Goal: Task Accomplishment & Management: Manage account settings

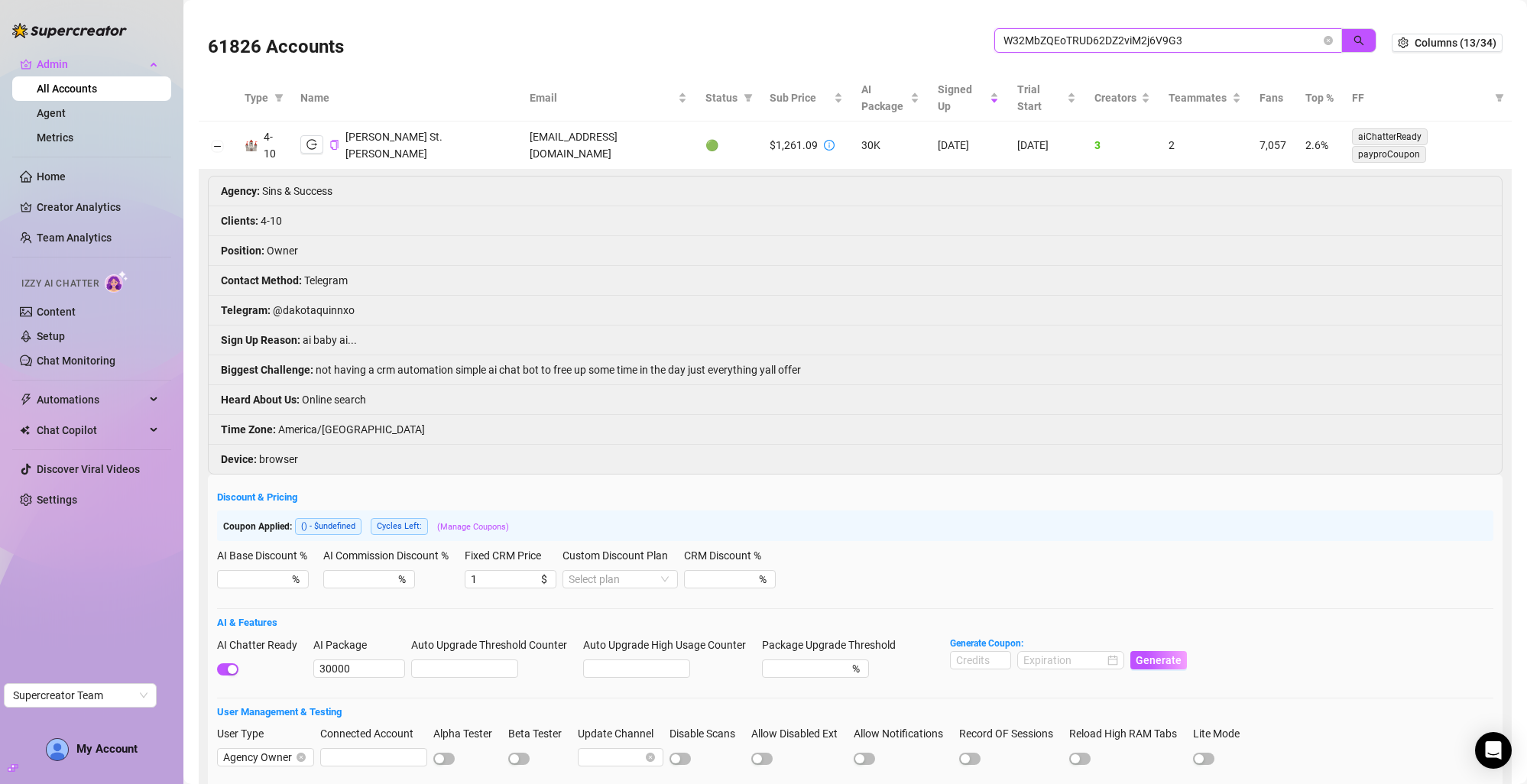
click at [1048, 41] on input "W32MbZQEoTRUD62DZ2viM2j6V9G3" at bounding box center [1162, 40] width 317 height 16
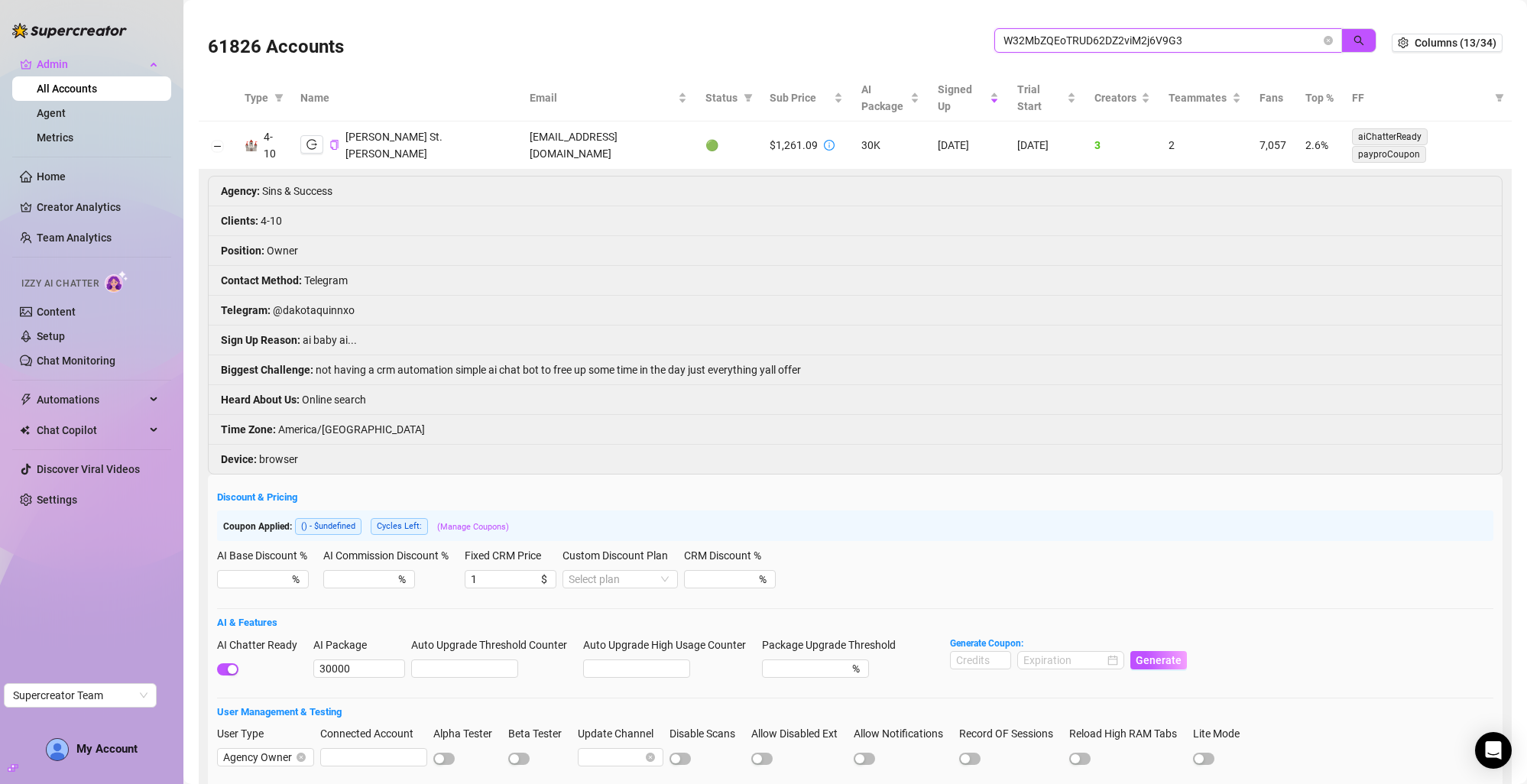
click at [1048, 41] on input "W32MbZQEoTRUD62DZ2viM2j6V9G3" at bounding box center [1162, 40] width 317 height 16
click at [1324, 41] on icon "close-circle" at bounding box center [1329, 41] width 10 height 10
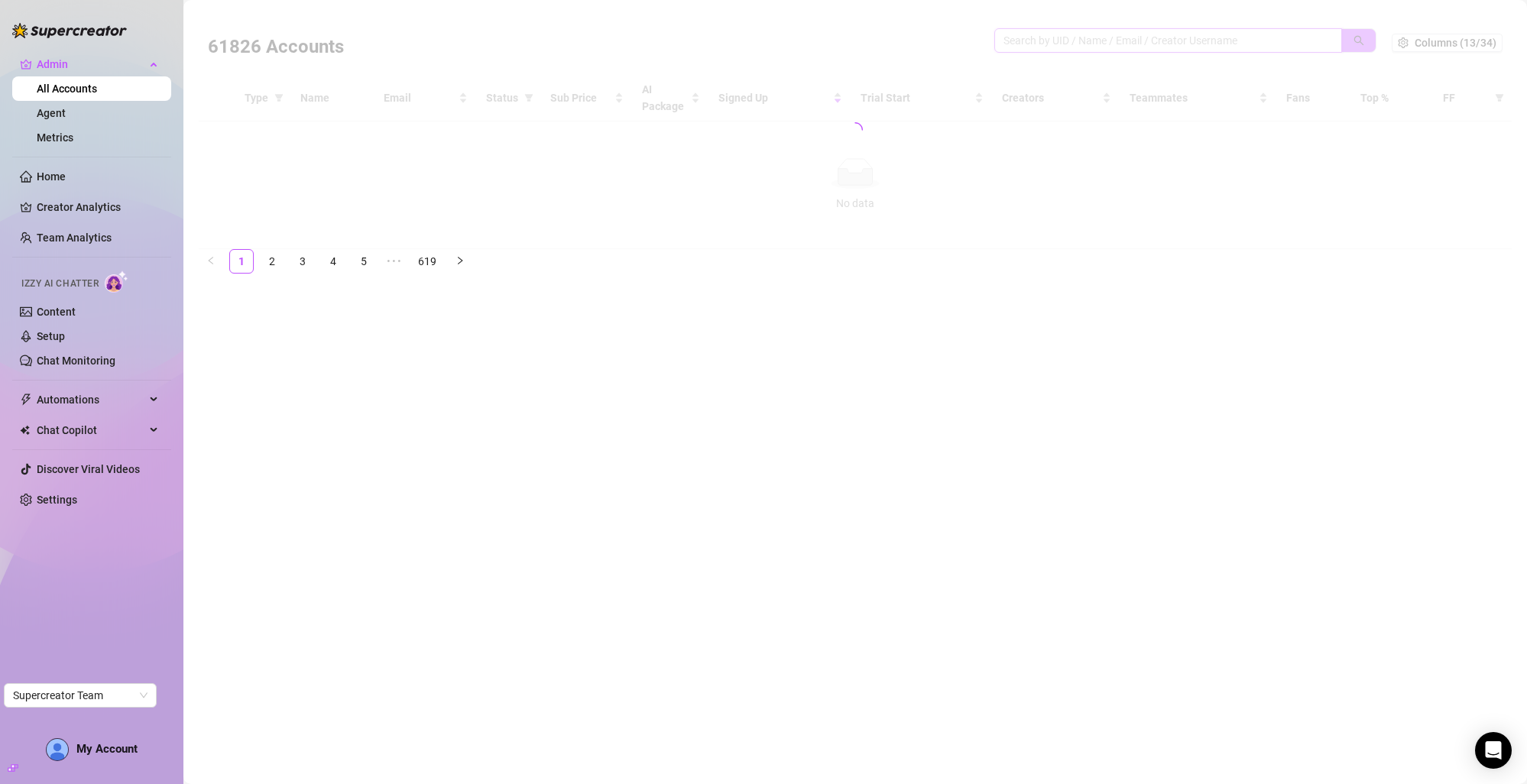
paste input "W32MbZQEoTRUD62DZ2viM2j6V9G3"
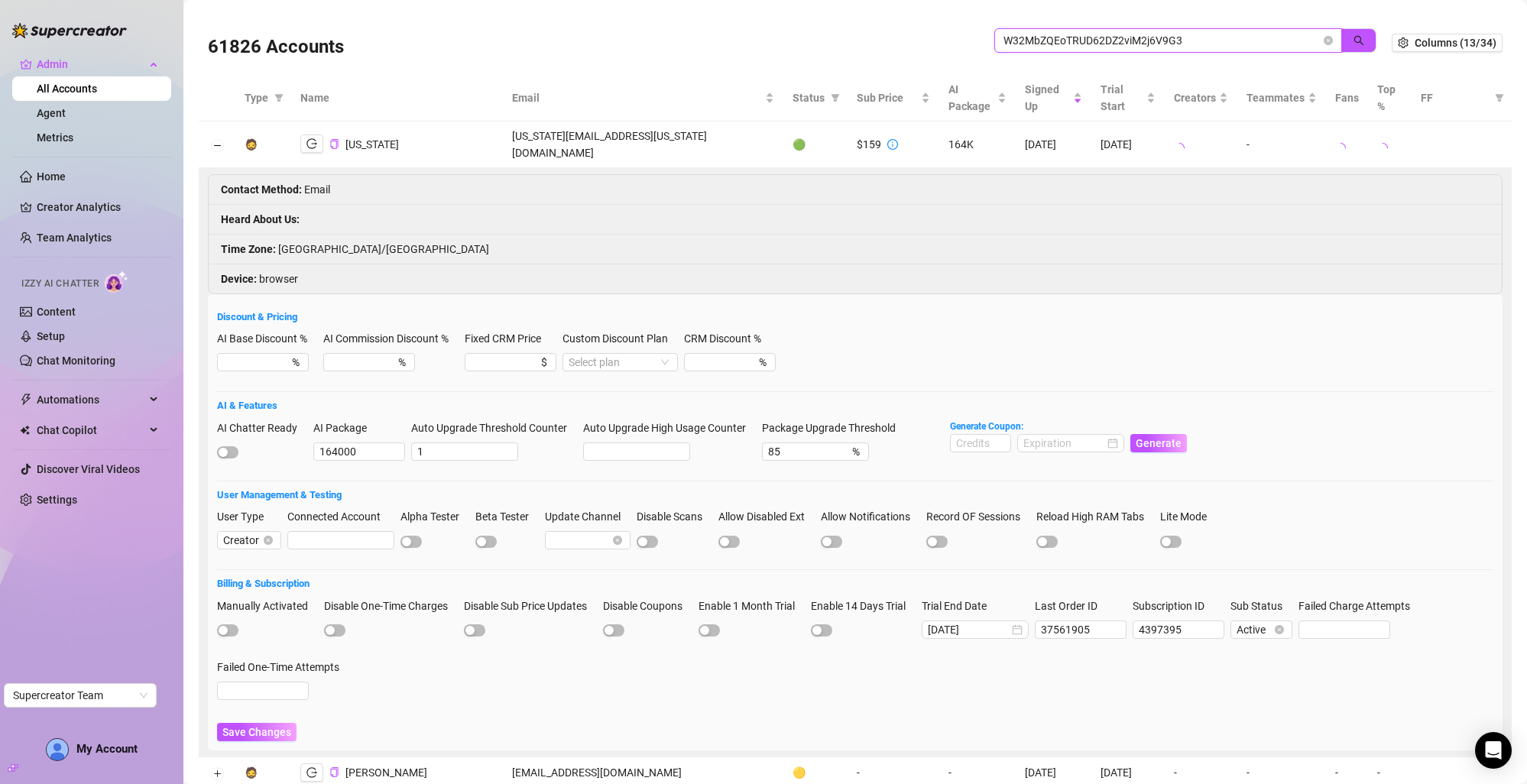
type input "W32MbZQEoTRUD62DZ2viM2j6V9G3"
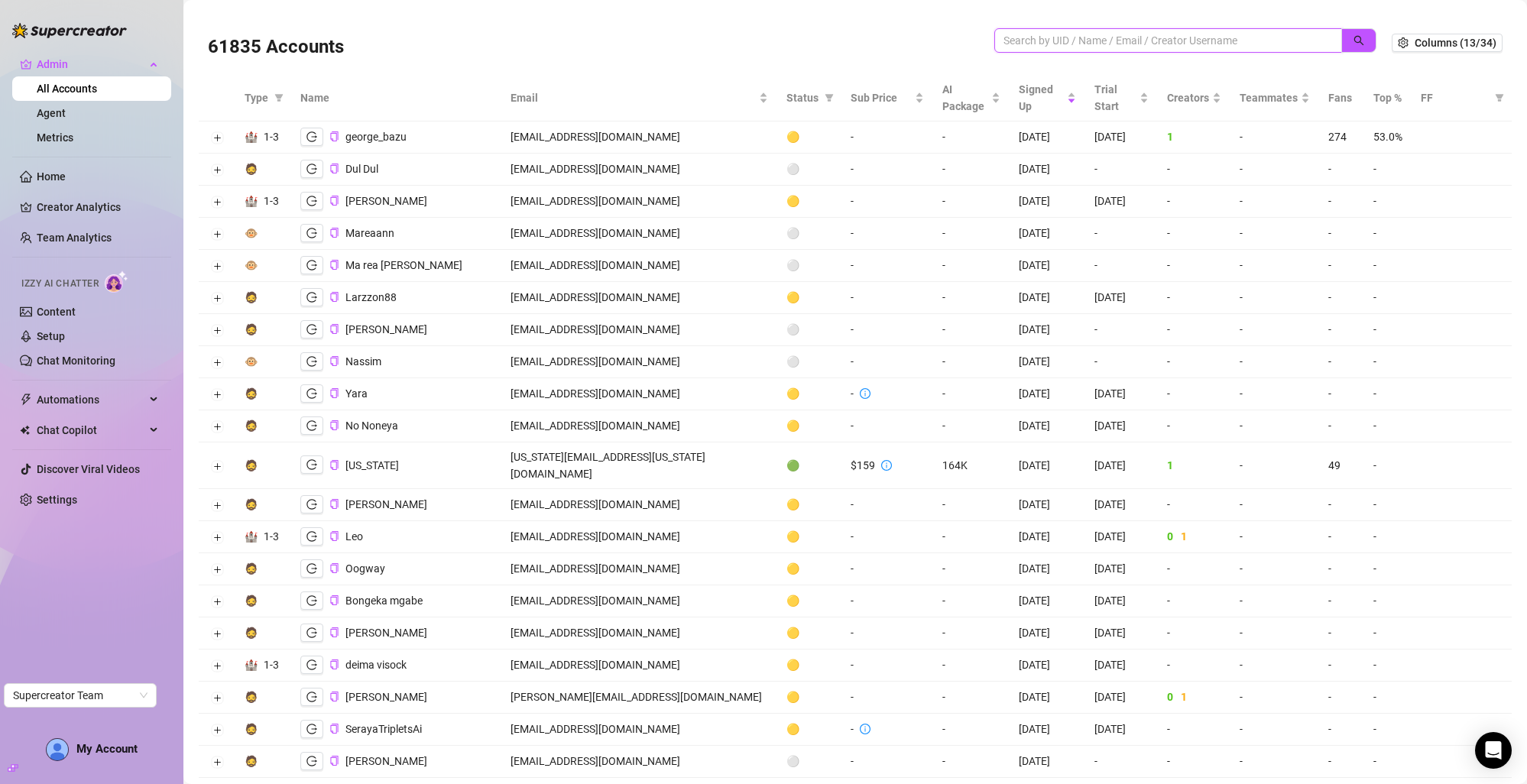
click at [1113, 45] on input "search" at bounding box center [1162, 40] width 317 height 16
paste input "W32MbZQEoTRUD62DZ2viM2j6V9G3"
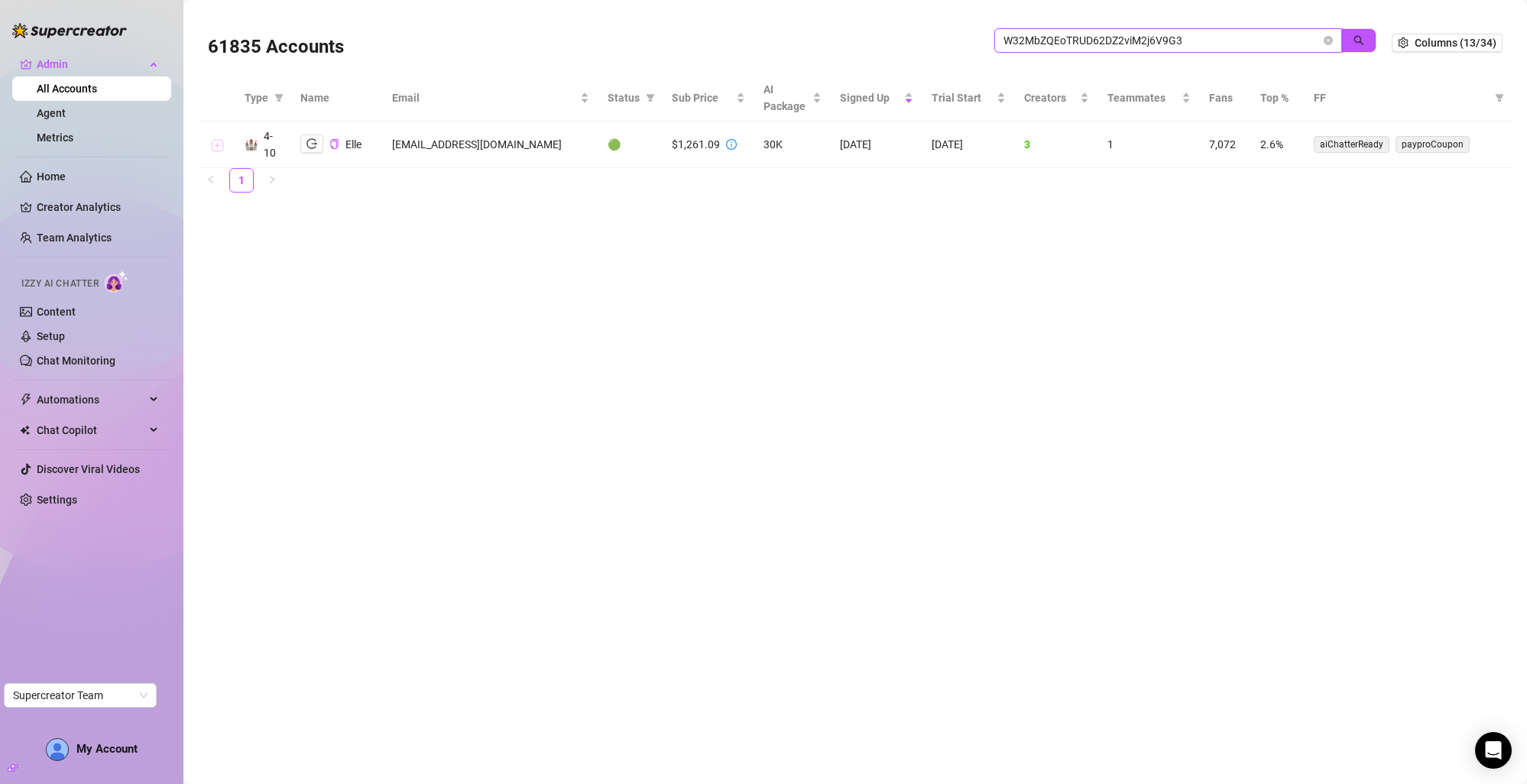
type input "W32MbZQEoTRUD62DZ2viM2j6V9G3"
click at [211, 140] on button "Expand row" at bounding box center [217, 145] width 13 height 13
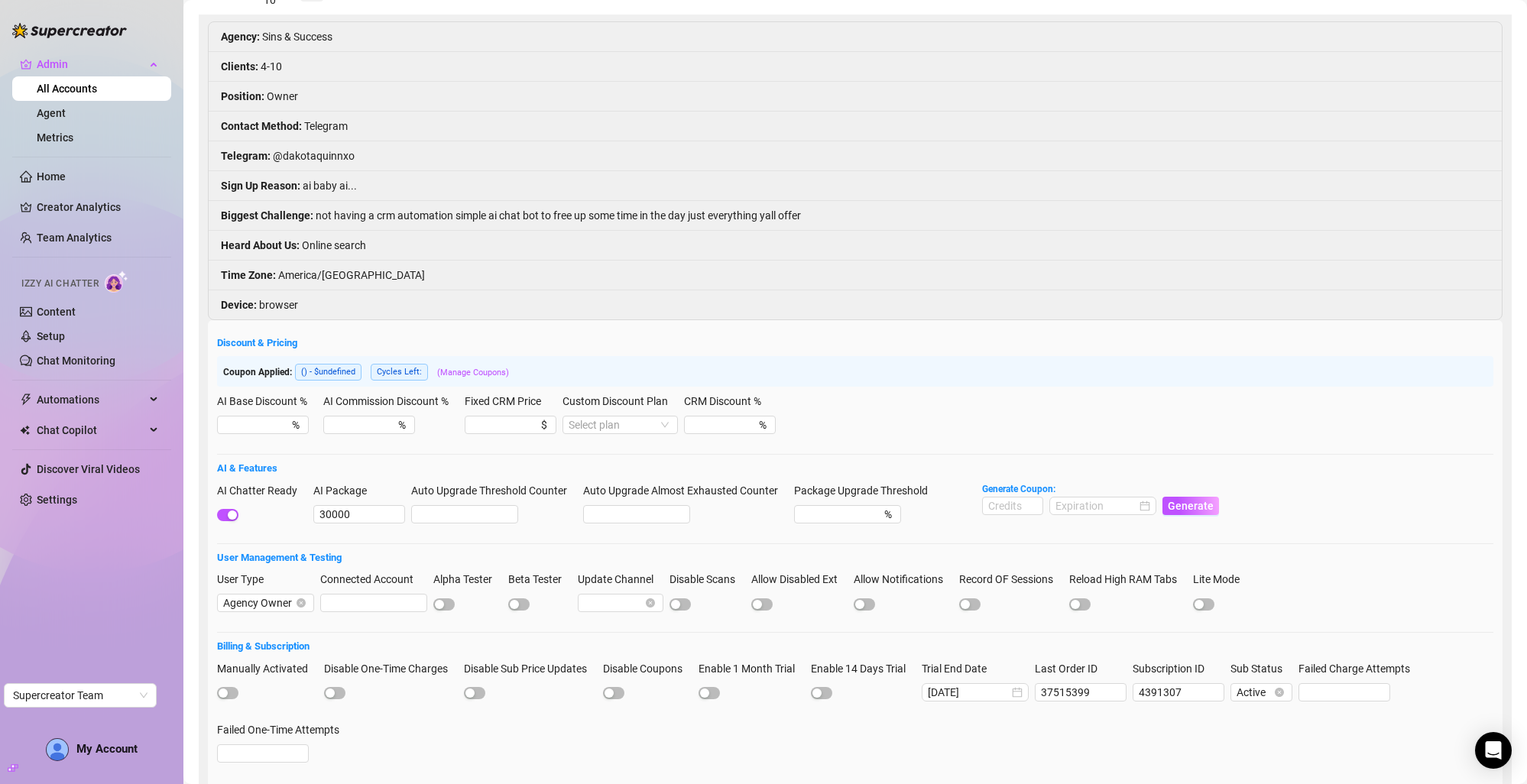
scroll to position [153, 0]
click at [715, 425] on input "CRM Discount %" at bounding box center [715, 423] width 49 height 16
click at [611, 415] on div "Custom Discount Plan" at bounding box center [620, 404] width 116 height 23
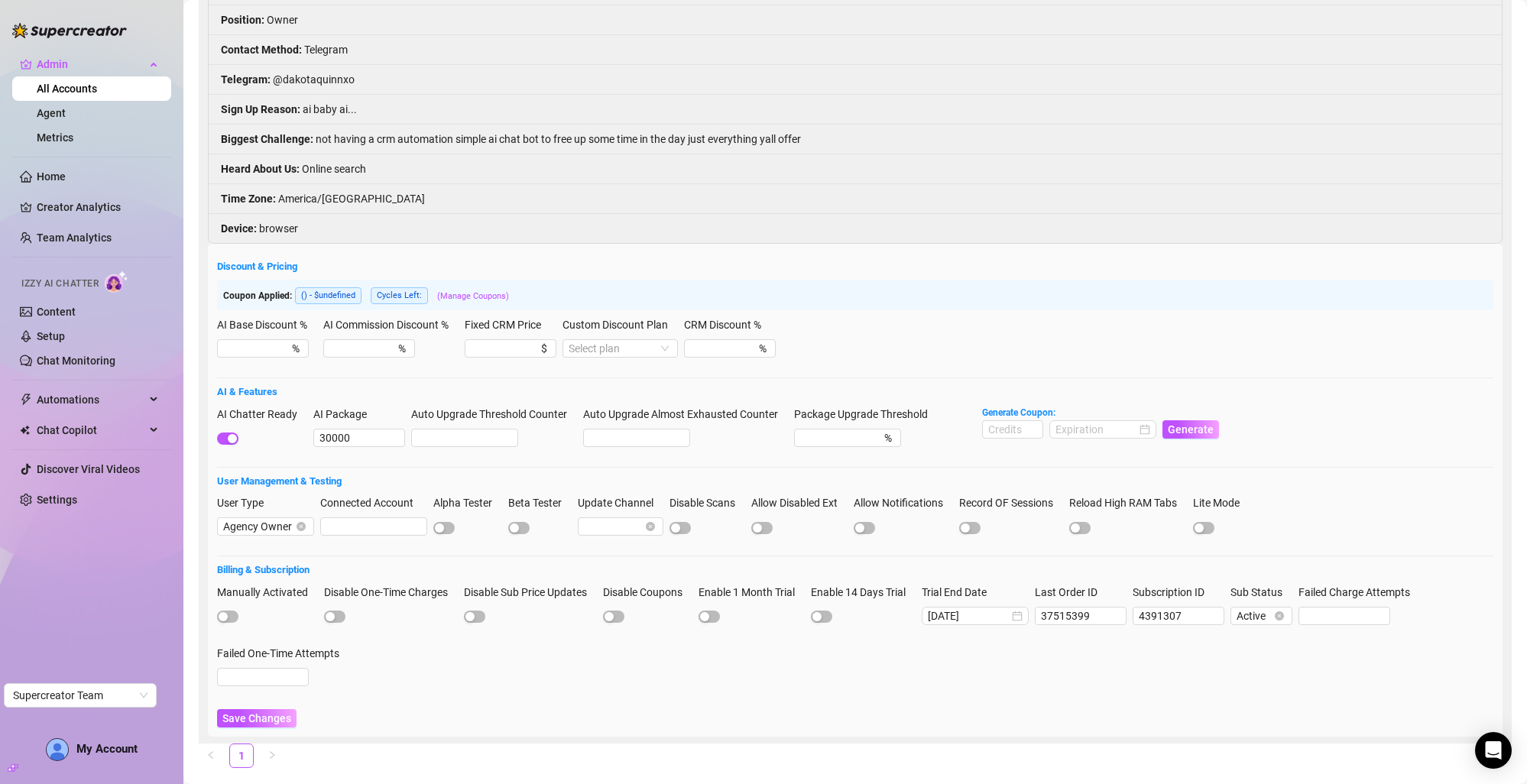
scroll to position [0, 0]
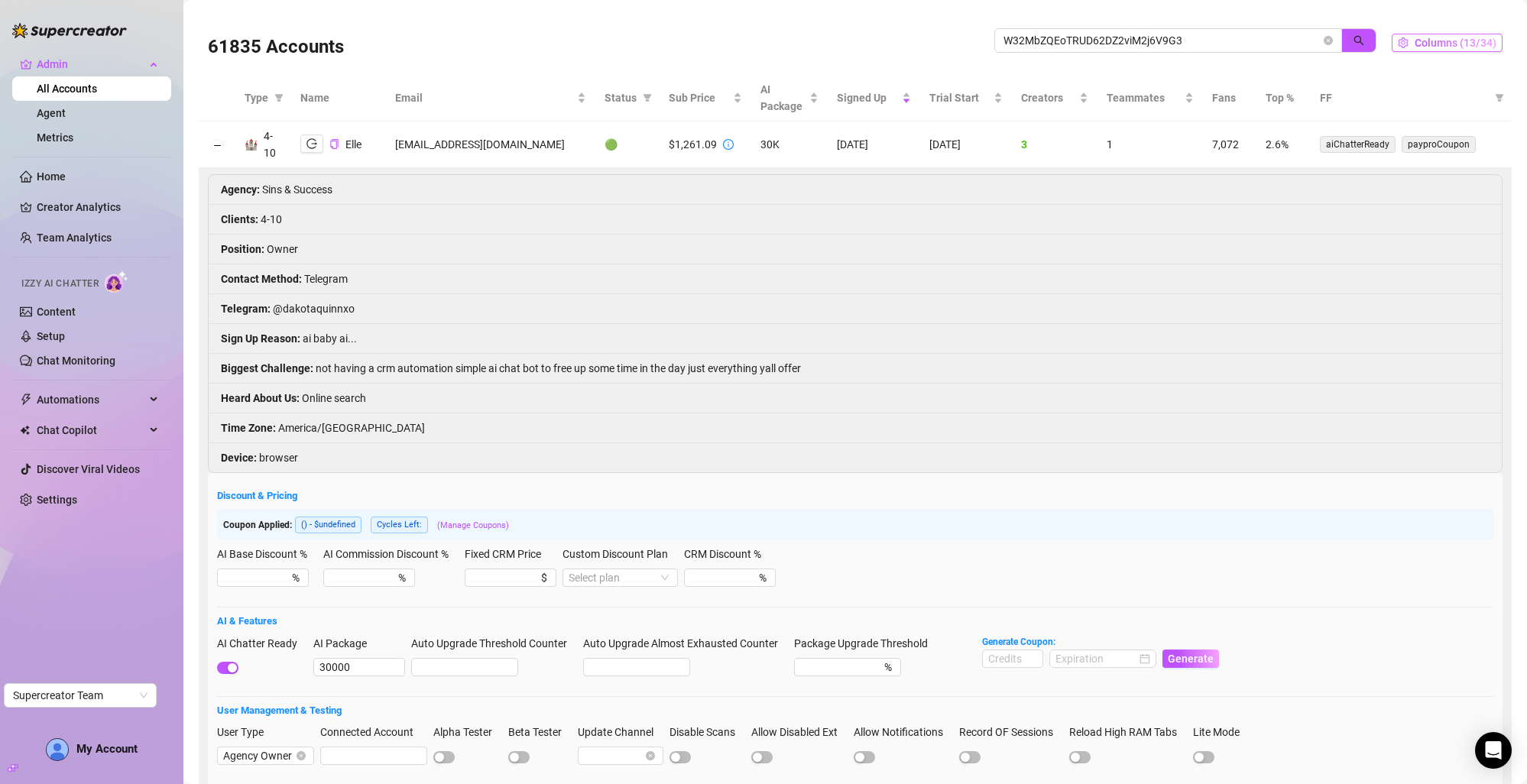
click at [1415, 42] on span "Columns (13/34)" at bounding box center [1456, 42] width 82 height 13
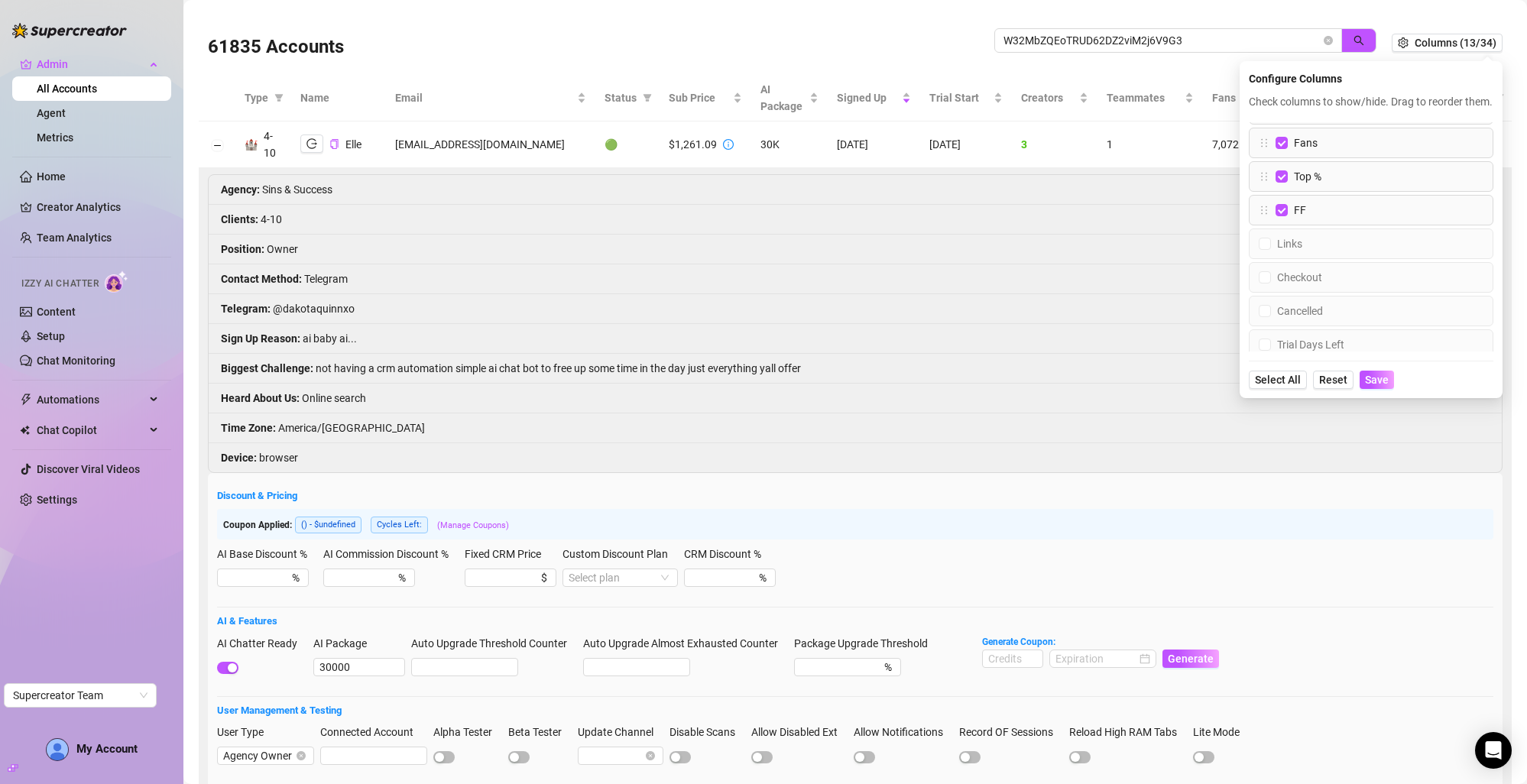
scroll to position [335, 0]
click at [1259, 248] on input "Links" at bounding box center [1265, 243] width 13 height 13
click at [1365, 386] on span "Save" at bounding box center [1377, 380] width 24 height 13
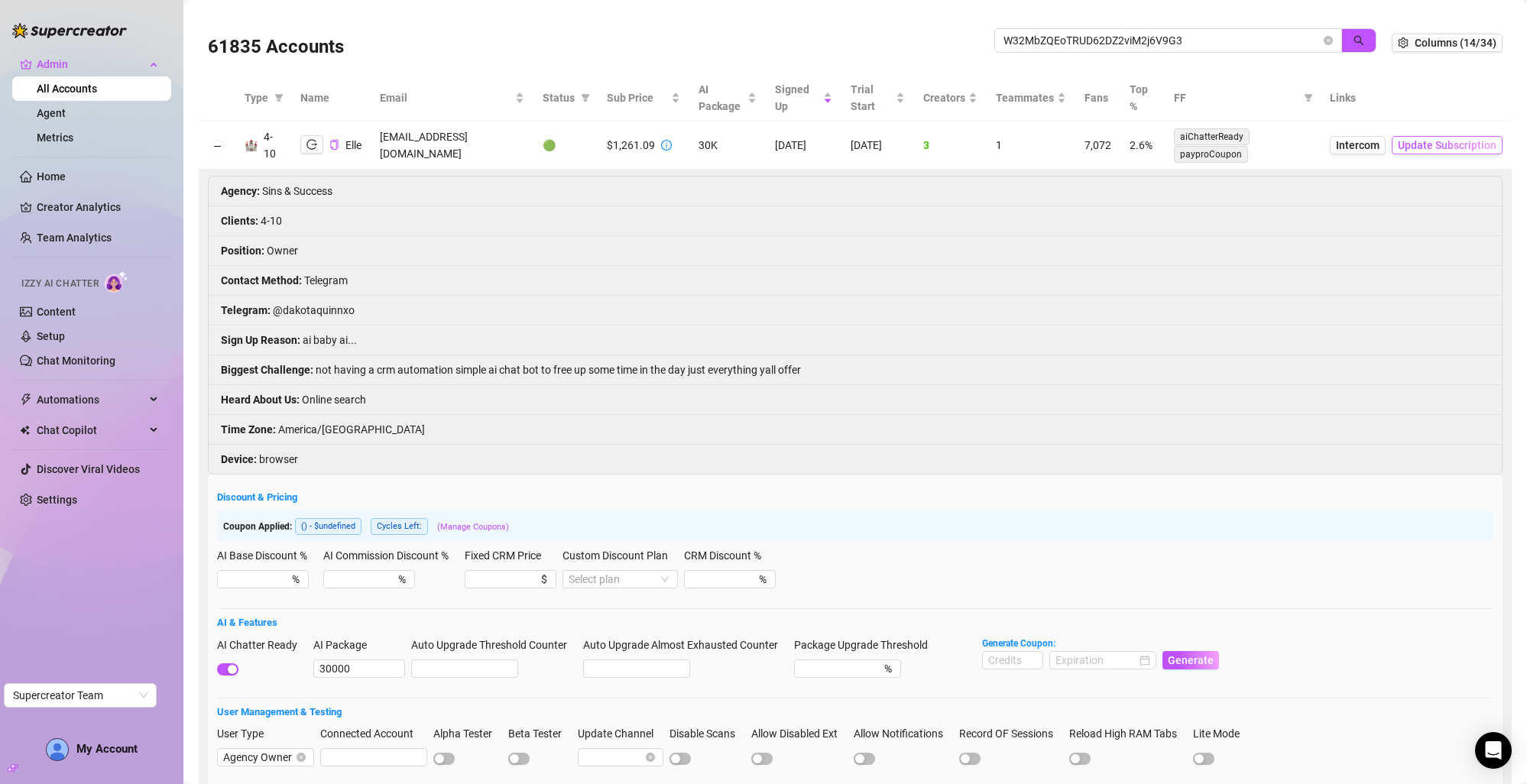
click at [1413, 137] on button "Update Subscription" at bounding box center [1447, 145] width 111 height 18
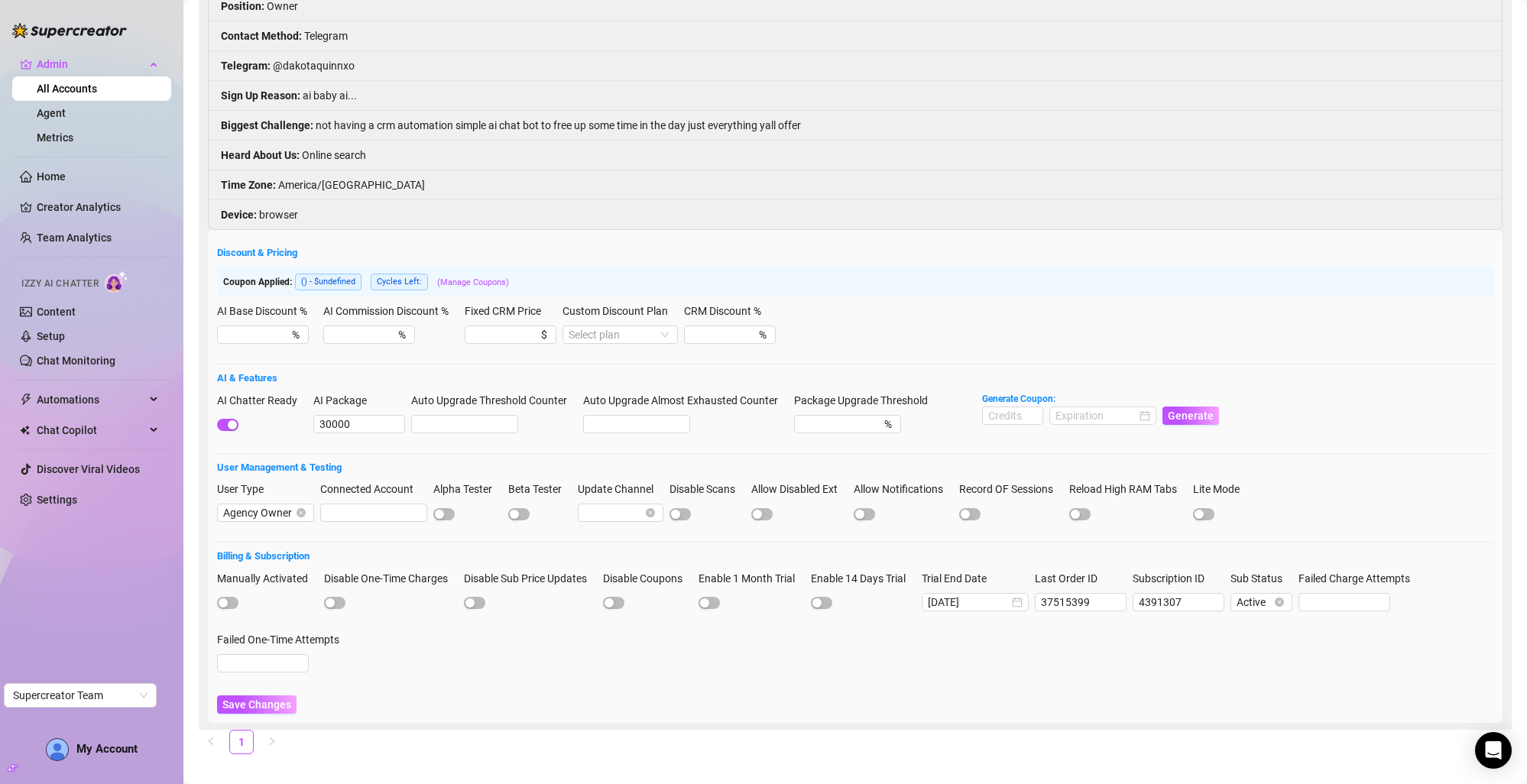
scroll to position [243, 0]
click at [603, 321] on label "Custom Discount Plan" at bounding box center [620, 311] width 116 height 16
click at [603, 328] on input "Custom Discount Plan" at bounding box center [614, 336] width 90 height 16
click at [496, 427] on input "Auto Upgrade Threshold Counter" at bounding box center [464, 425] width 105 height 16
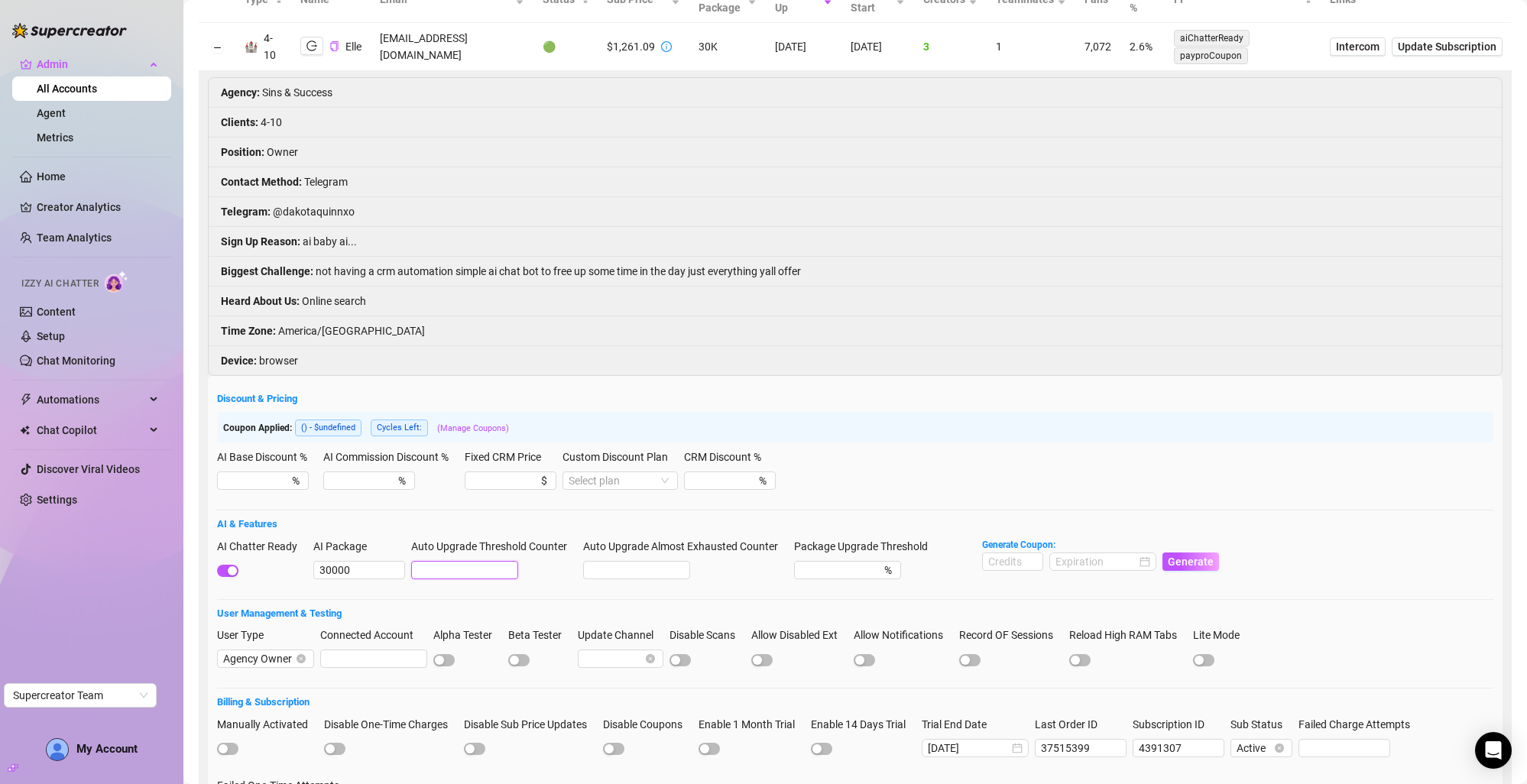
scroll to position [268, 0]
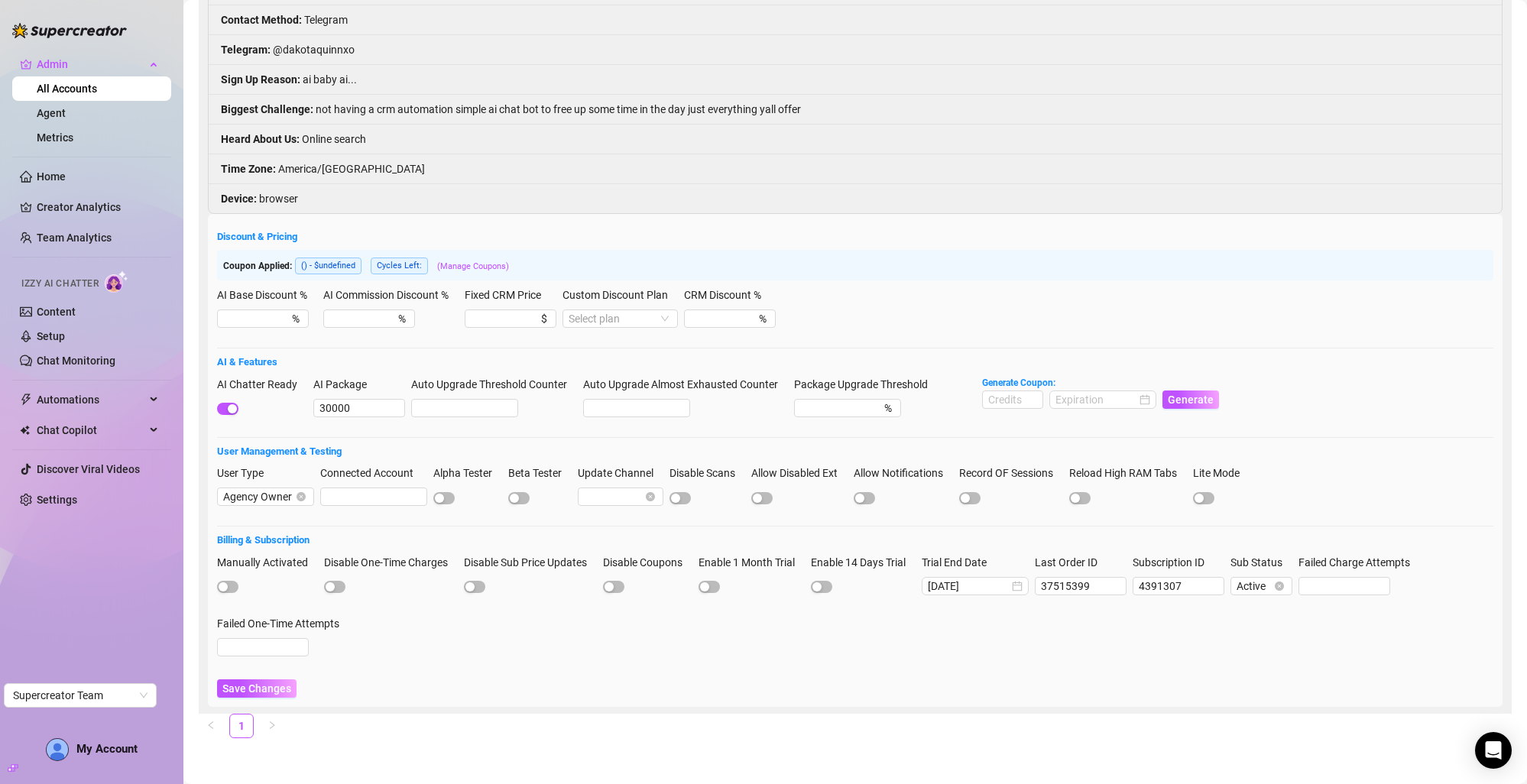
click at [697, 302] on label "CRM Discount %" at bounding box center [727, 294] width 87 height 16
click at [697, 311] on input "CRM Discount %" at bounding box center [723, 318] width 66 height 16
click at [577, 296] on label "Custom Discount Plan" at bounding box center [620, 294] width 116 height 16
click at [577, 311] on input "Custom Discount Plan" at bounding box center [614, 318] width 90 height 16
click at [586, 315] on input "Custom Discount Plan" at bounding box center [614, 318] width 90 height 16
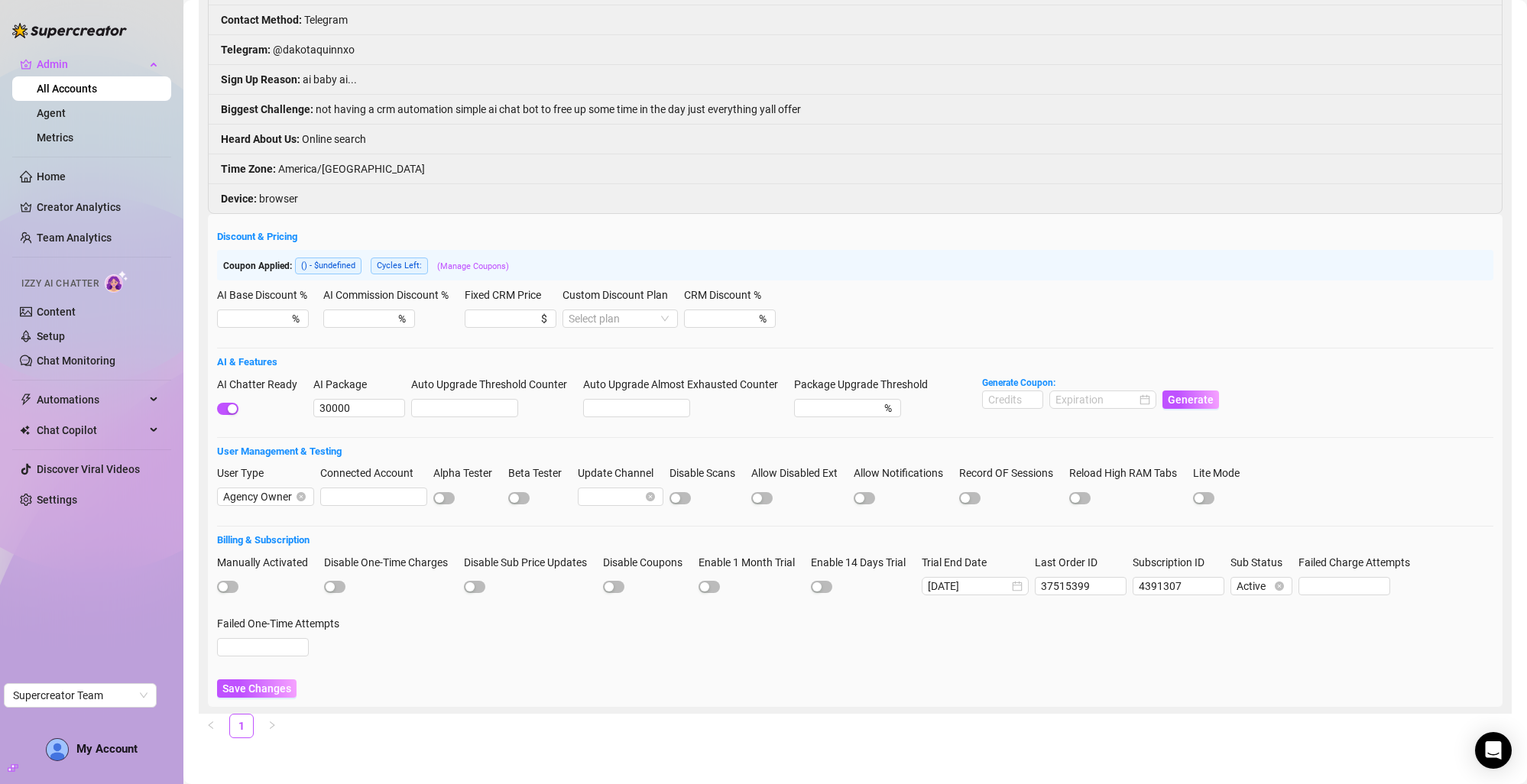
click at [596, 293] on label "Custom Discount Plan" at bounding box center [620, 294] width 116 height 16
click at [596, 311] on input "Custom Discount Plan" at bounding box center [614, 318] width 90 height 16
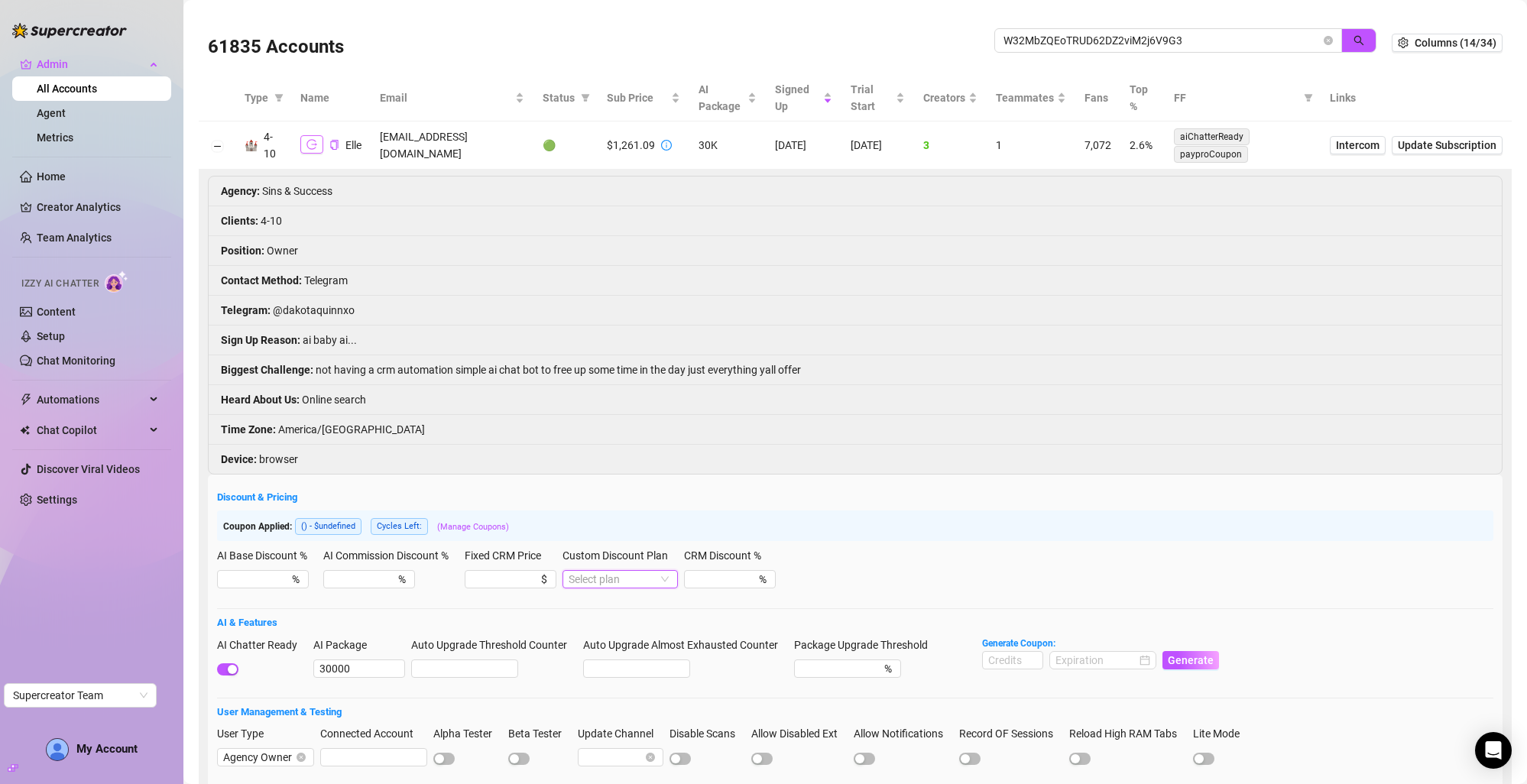
click at [315, 146] on icon "logout" at bounding box center [312, 145] width 11 height 10
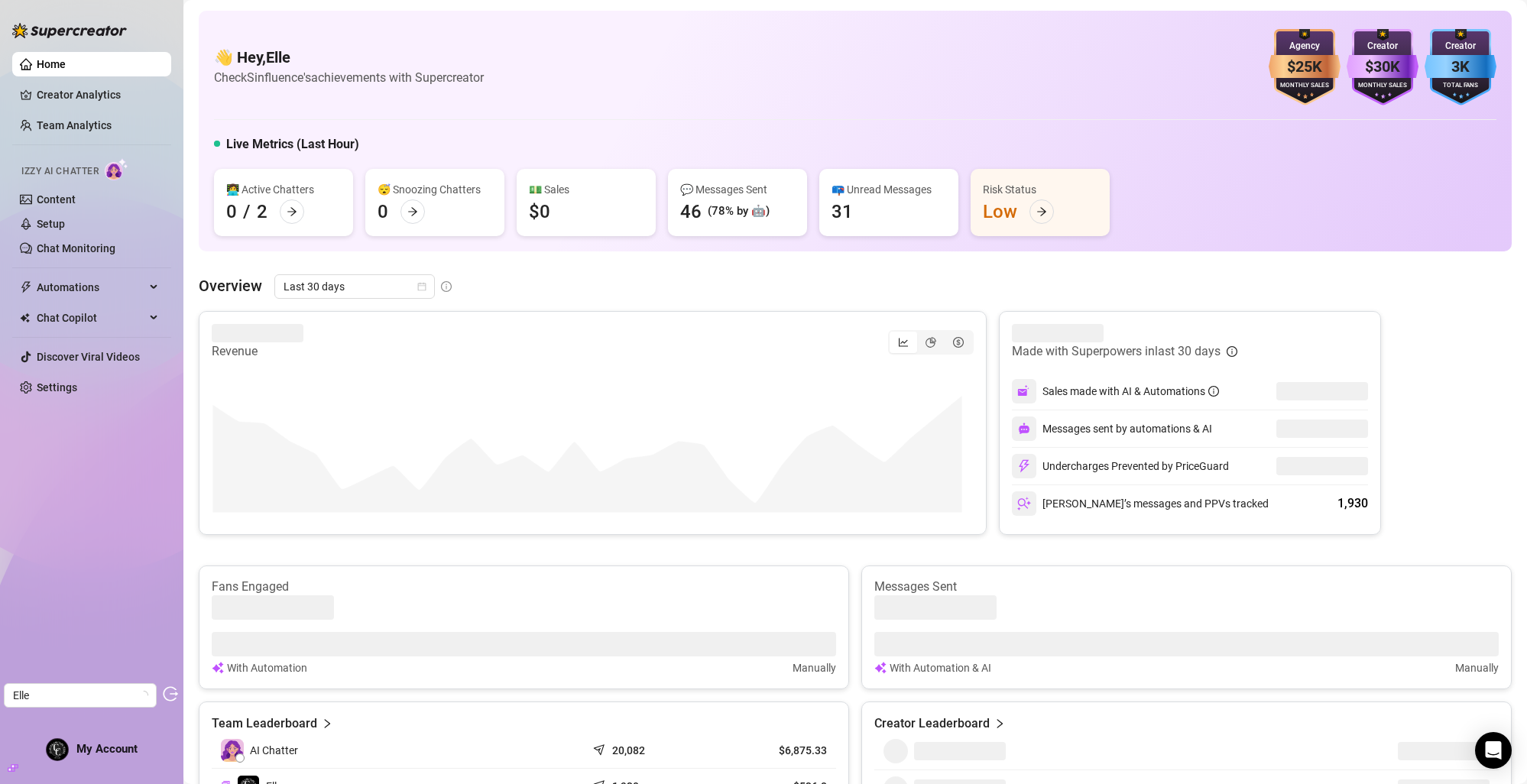
click at [61, 373] on ul "Home Creator Analytics Team Analytics Izzy AI Chatter Content Setup Chat Monito…" at bounding box center [92, 226] width 159 height 360
click at [65, 385] on link "Settings" at bounding box center [57, 387] width 41 height 13
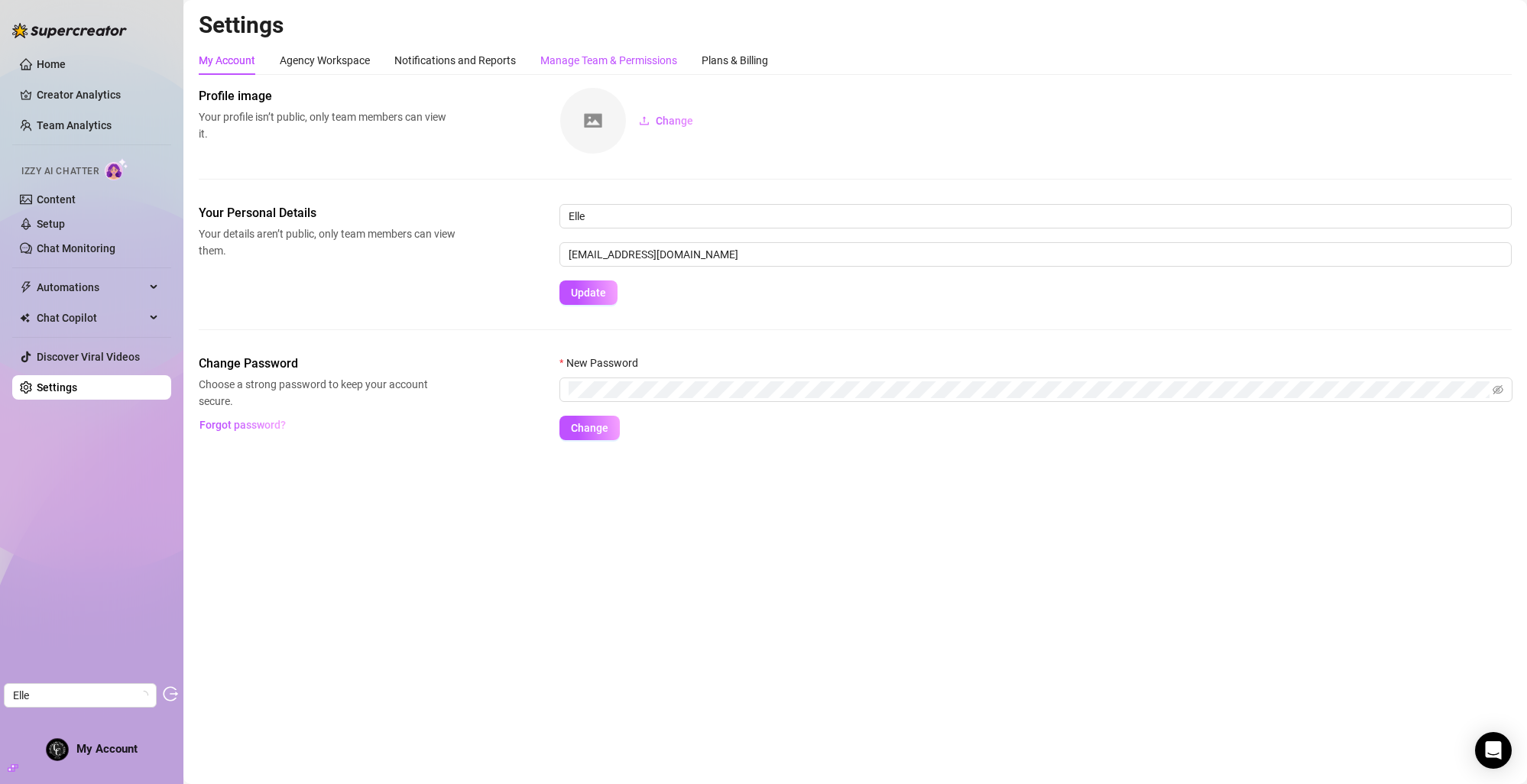
click at [607, 52] on div "Manage Team & Permissions" at bounding box center [609, 60] width 137 height 16
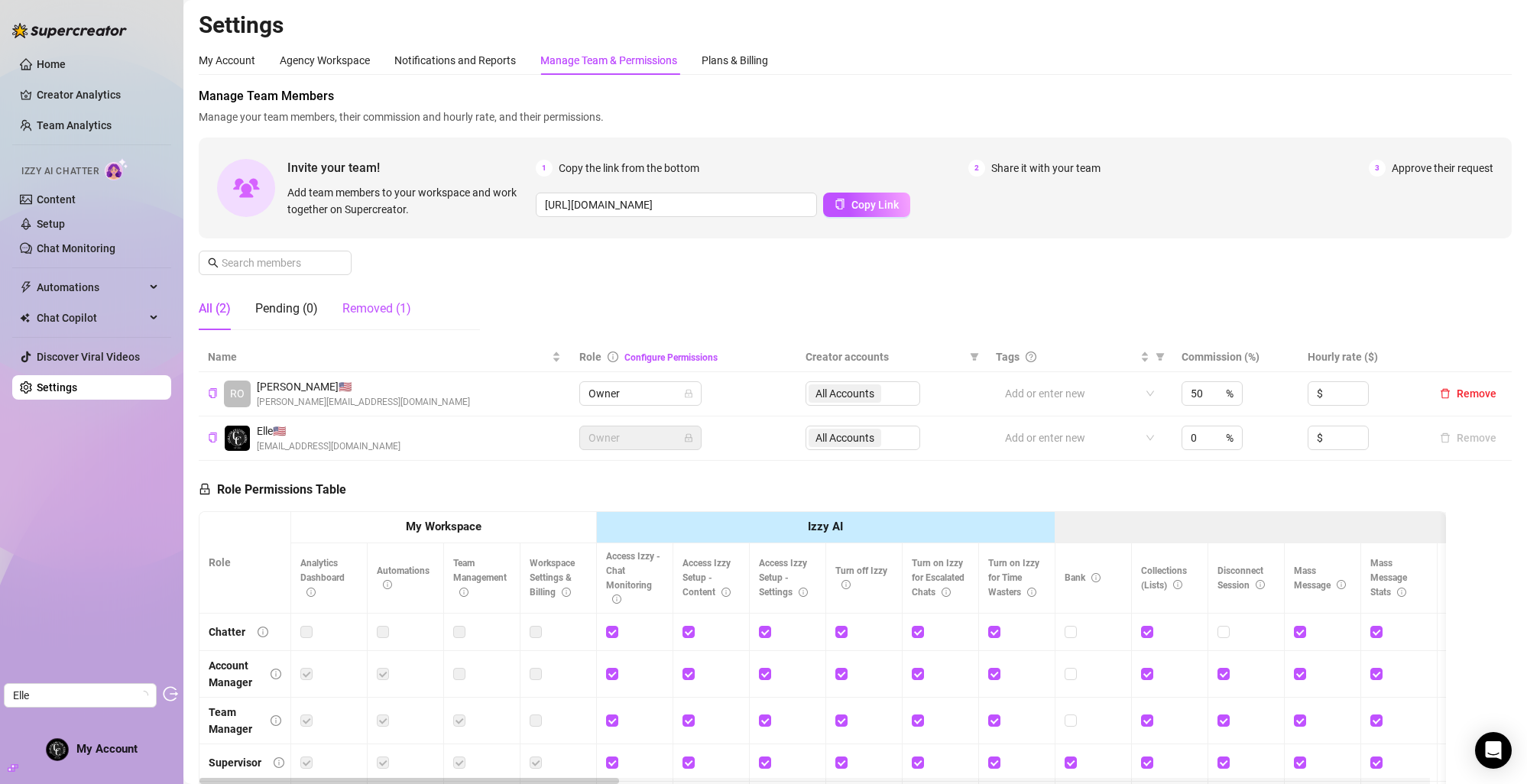
click at [389, 306] on div "Removed (1)" at bounding box center [376, 309] width 68 height 18
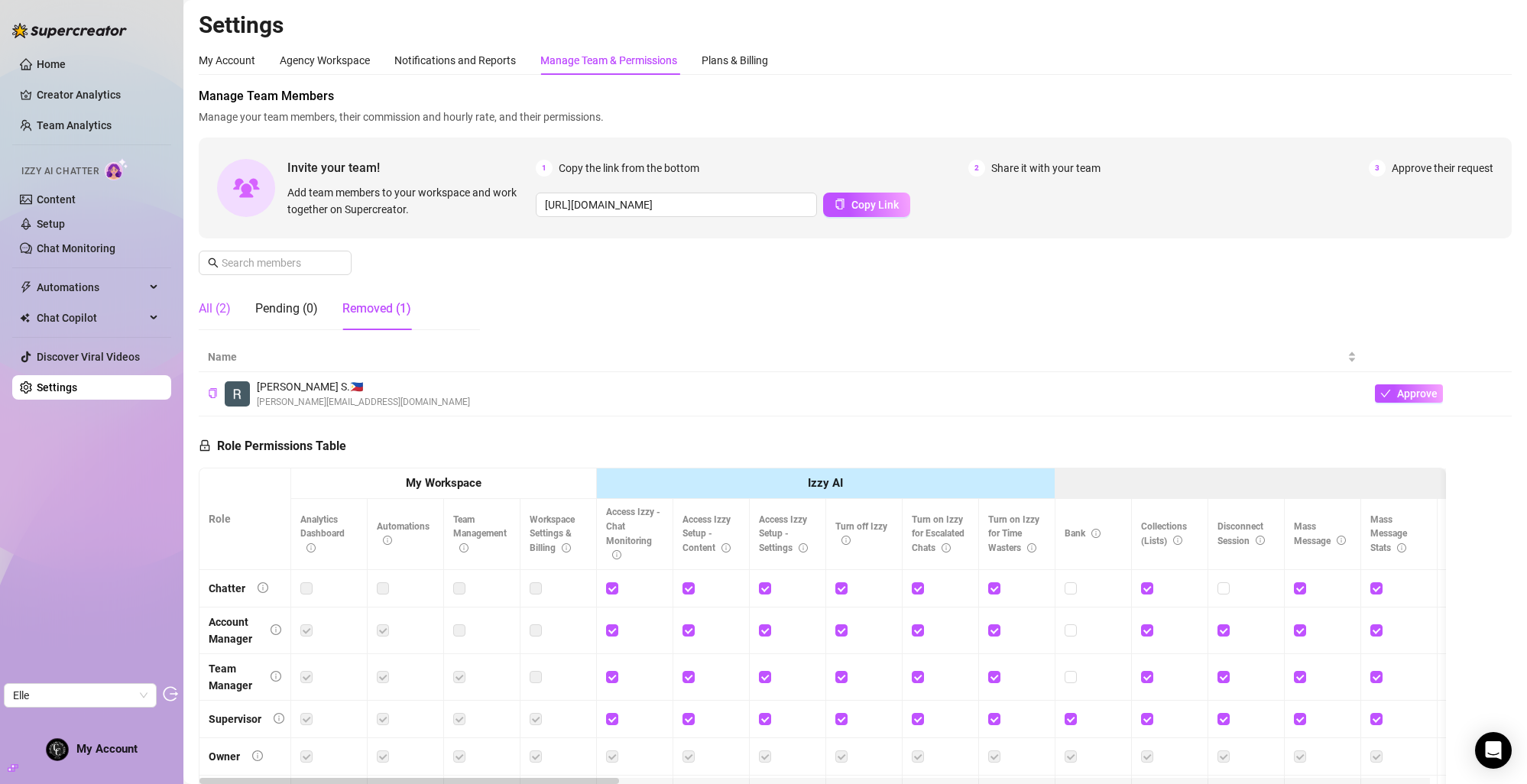
click at [211, 308] on div "All (2)" at bounding box center [214, 309] width 32 height 18
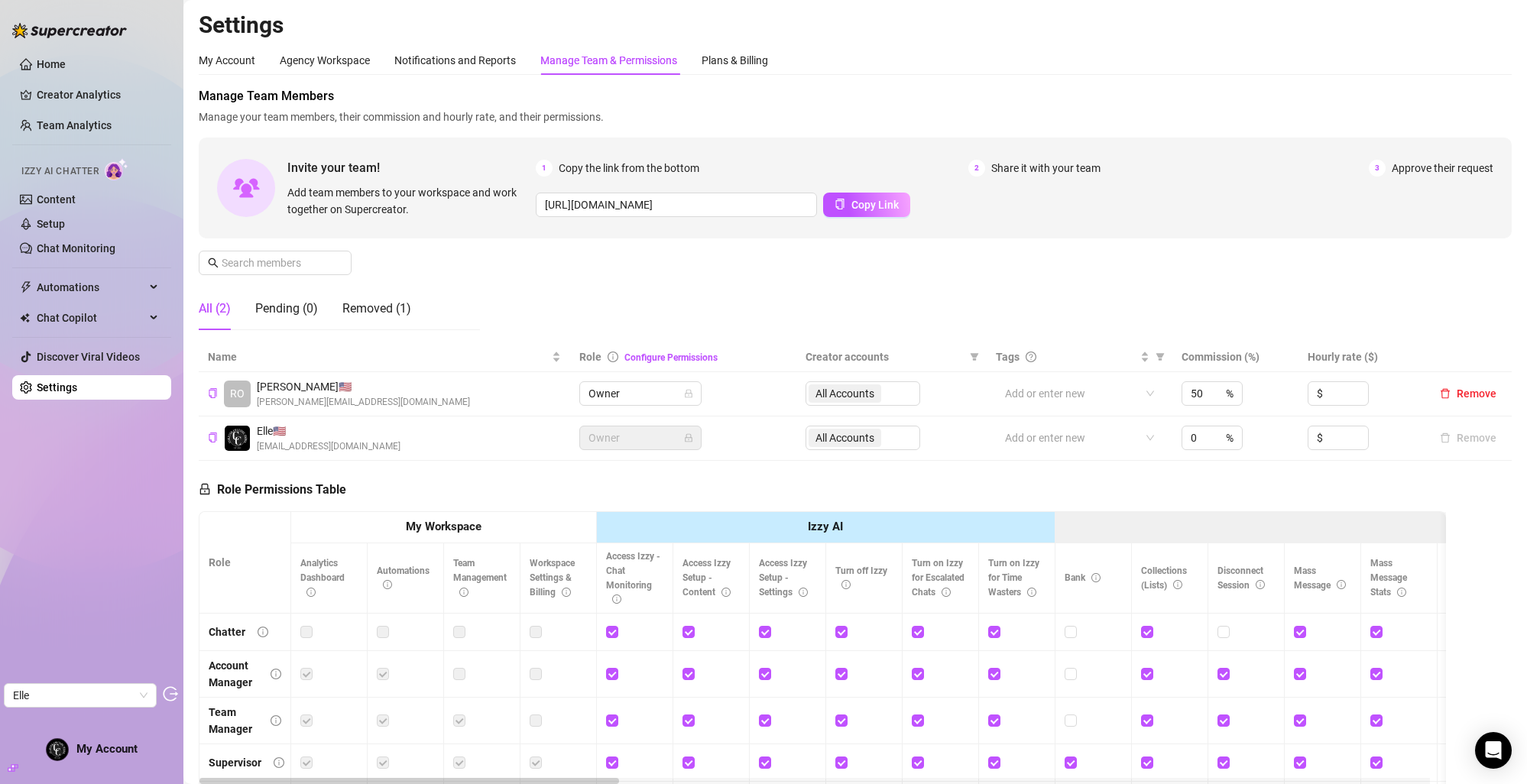
click at [97, 731] on div "Home Creator Analytics Team Analytics Izzy AI Chatter Content Setup Chat Monito…" at bounding box center [92, 385] width 159 height 770
click at [727, 56] on div "Plans & Billing" at bounding box center [735, 60] width 67 height 16
